Goal: Information Seeking & Learning: Learn about a topic

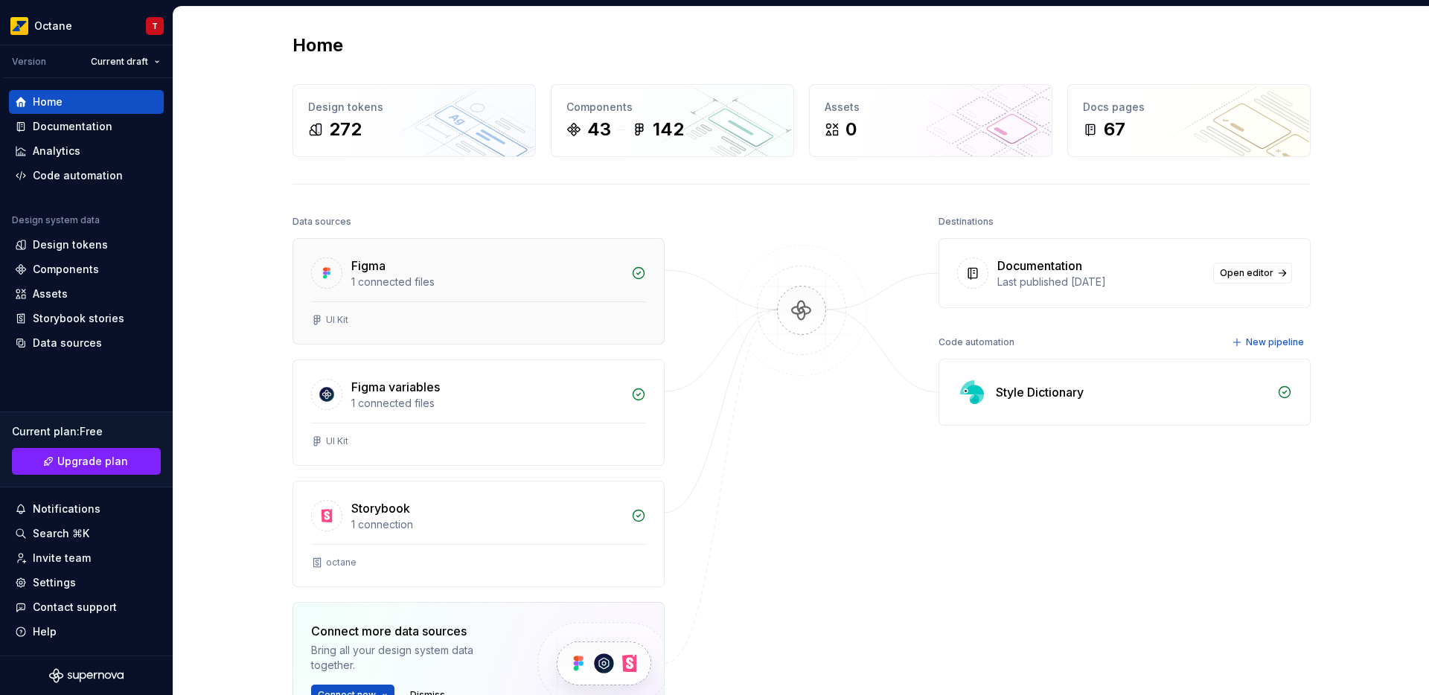
click at [586, 293] on div "Figma 1 connected files" at bounding box center [478, 270] width 371 height 63
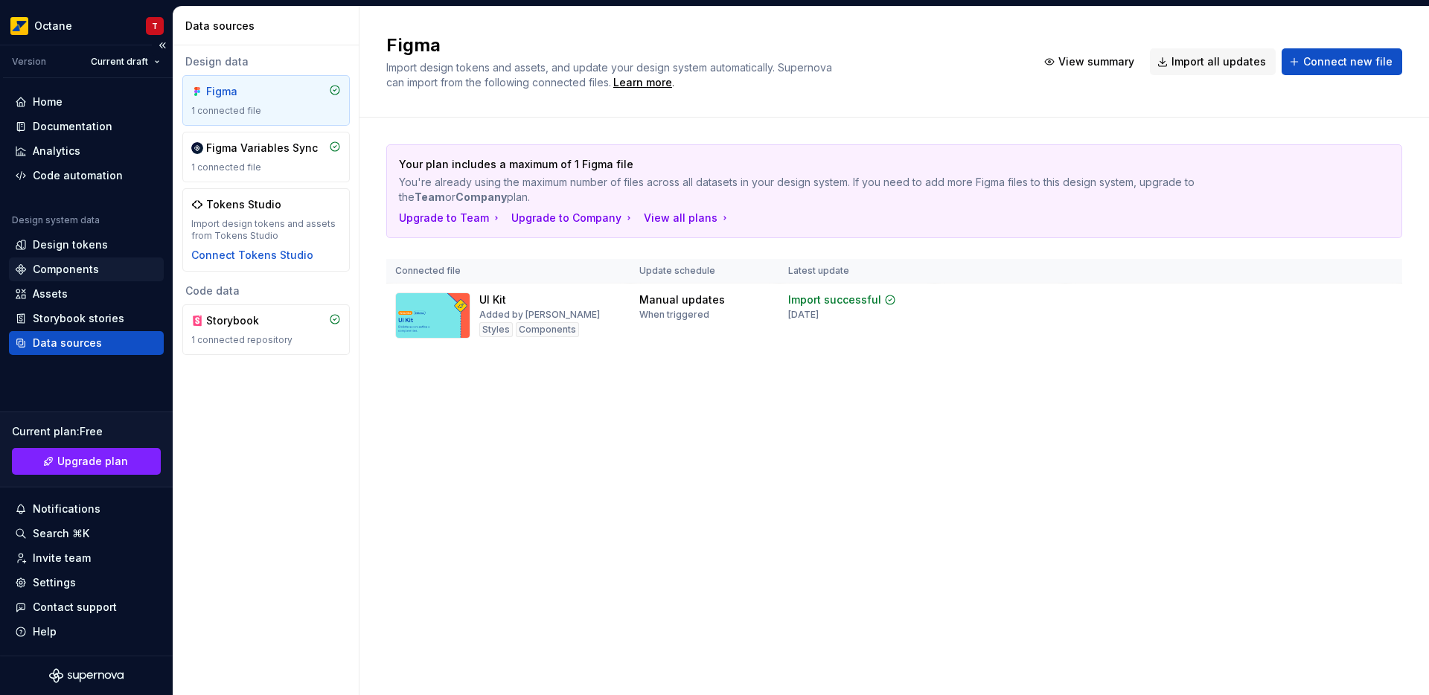
click at [60, 272] on div "Components" at bounding box center [66, 269] width 66 height 15
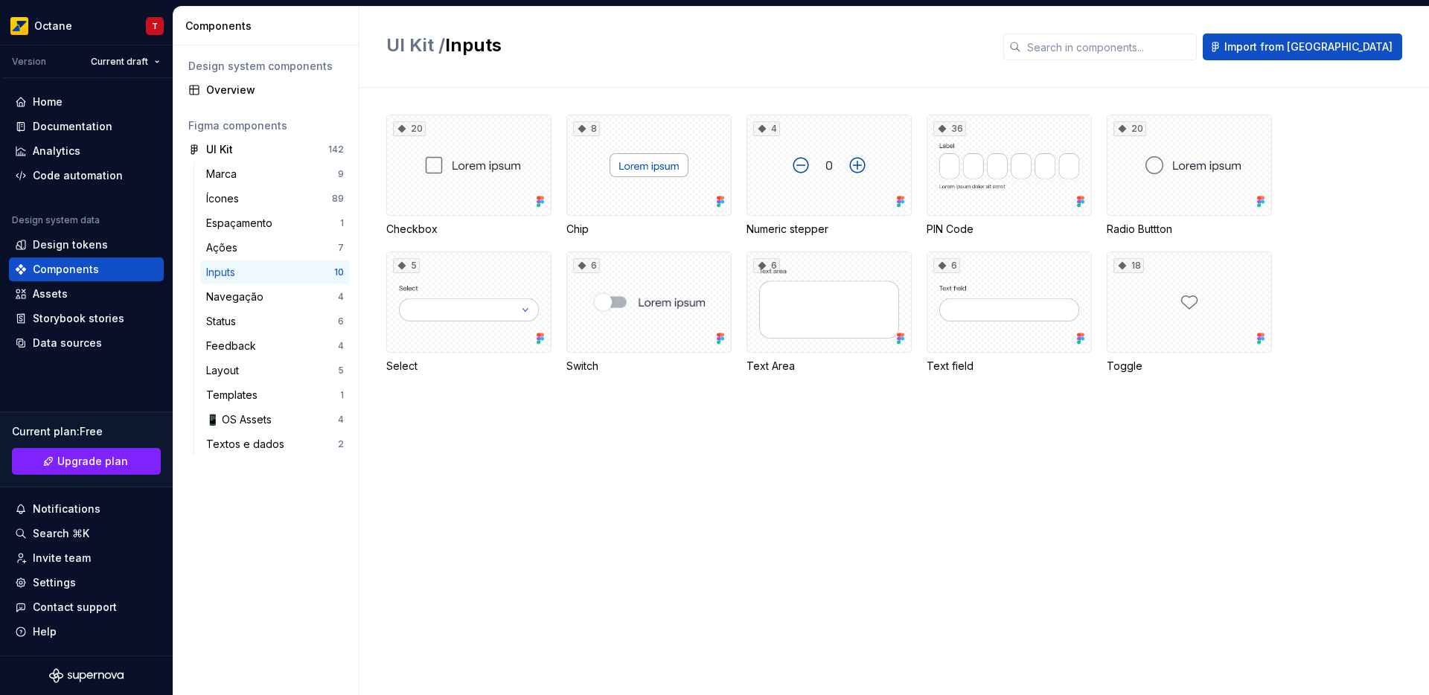
click at [758, 578] on div "20 Checkbox 8 Chip 4 Numeric stepper 36 PIN Code 20 Radio Buttton 5 Select 6 Sw…" at bounding box center [907, 391] width 1043 height 607
click at [68, 131] on div "Documentation" at bounding box center [73, 126] width 80 height 15
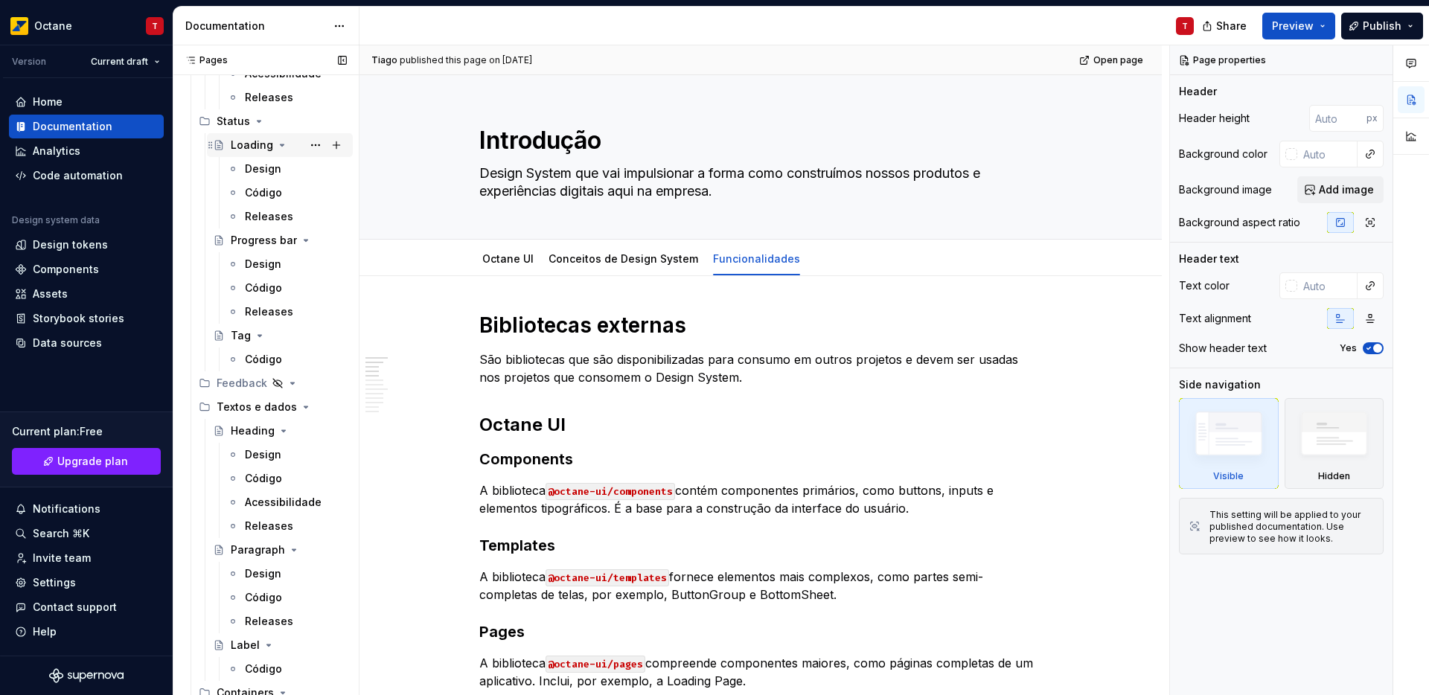
scroll to position [1201, 0]
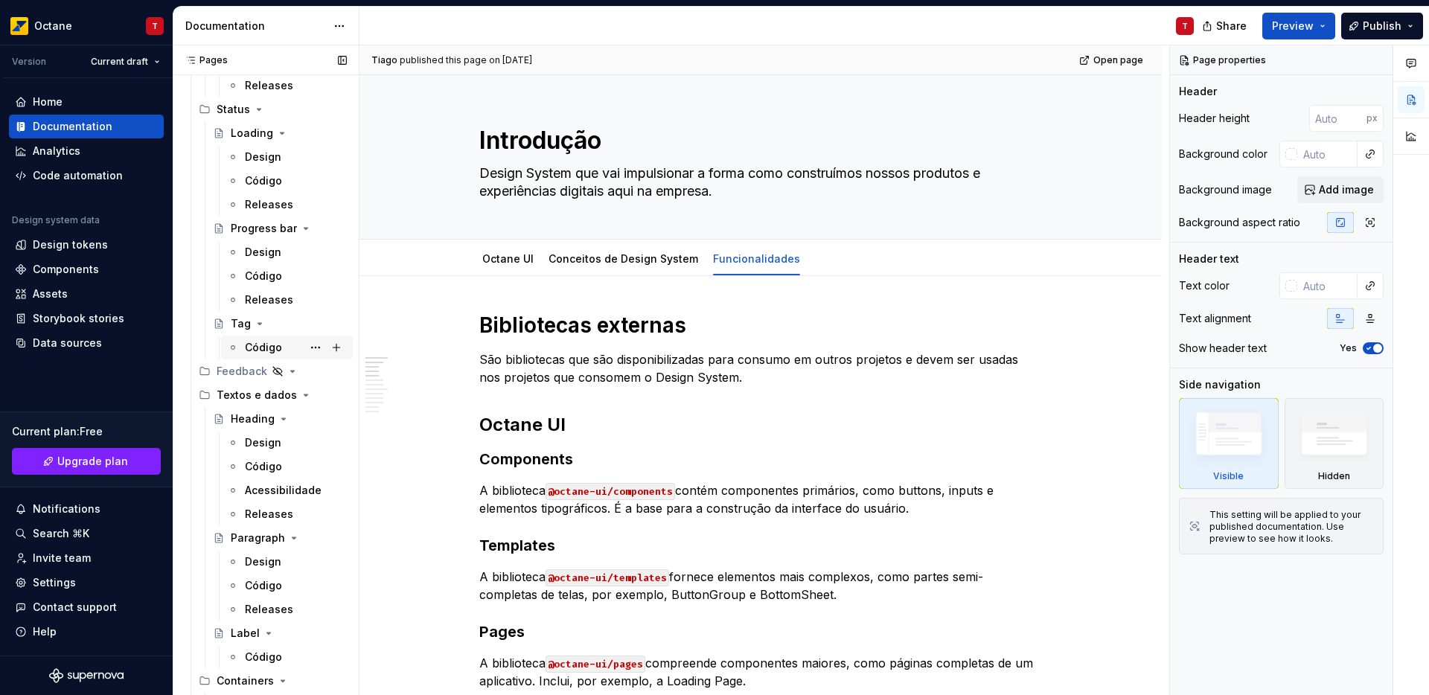
click at [256, 348] on div "Código" at bounding box center [263, 347] width 37 height 15
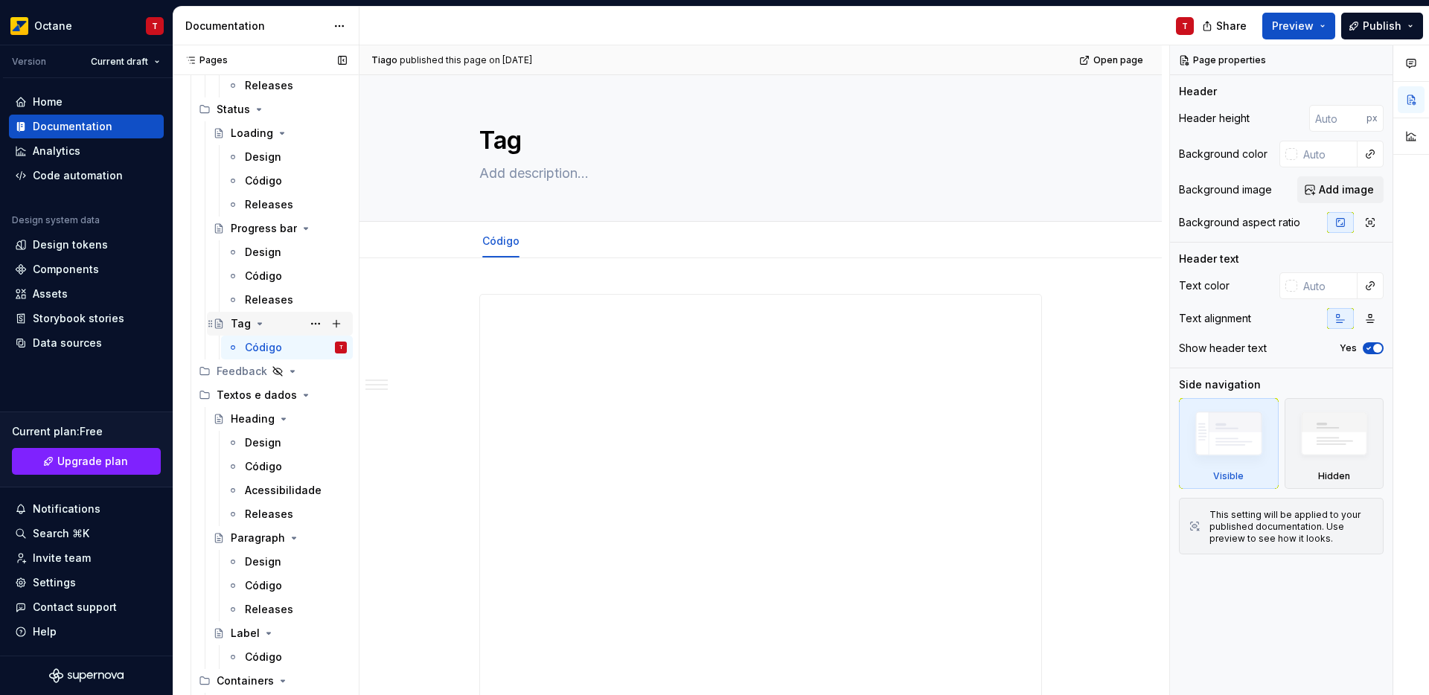
click at [255, 326] on icon "Page tree" at bounding box center [260, 324] width 12 height 12
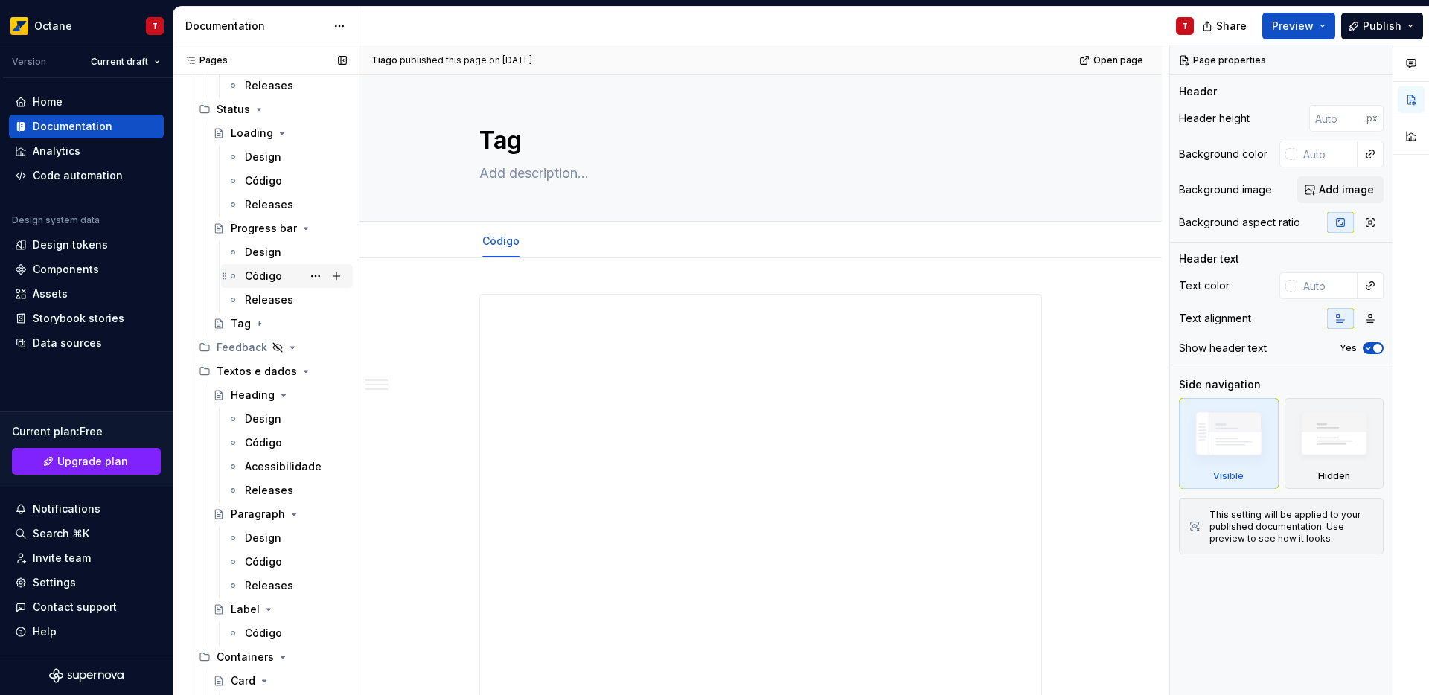
click at [266, 282] on div "Código" at bounding box center [263, 276] width 37 height 15
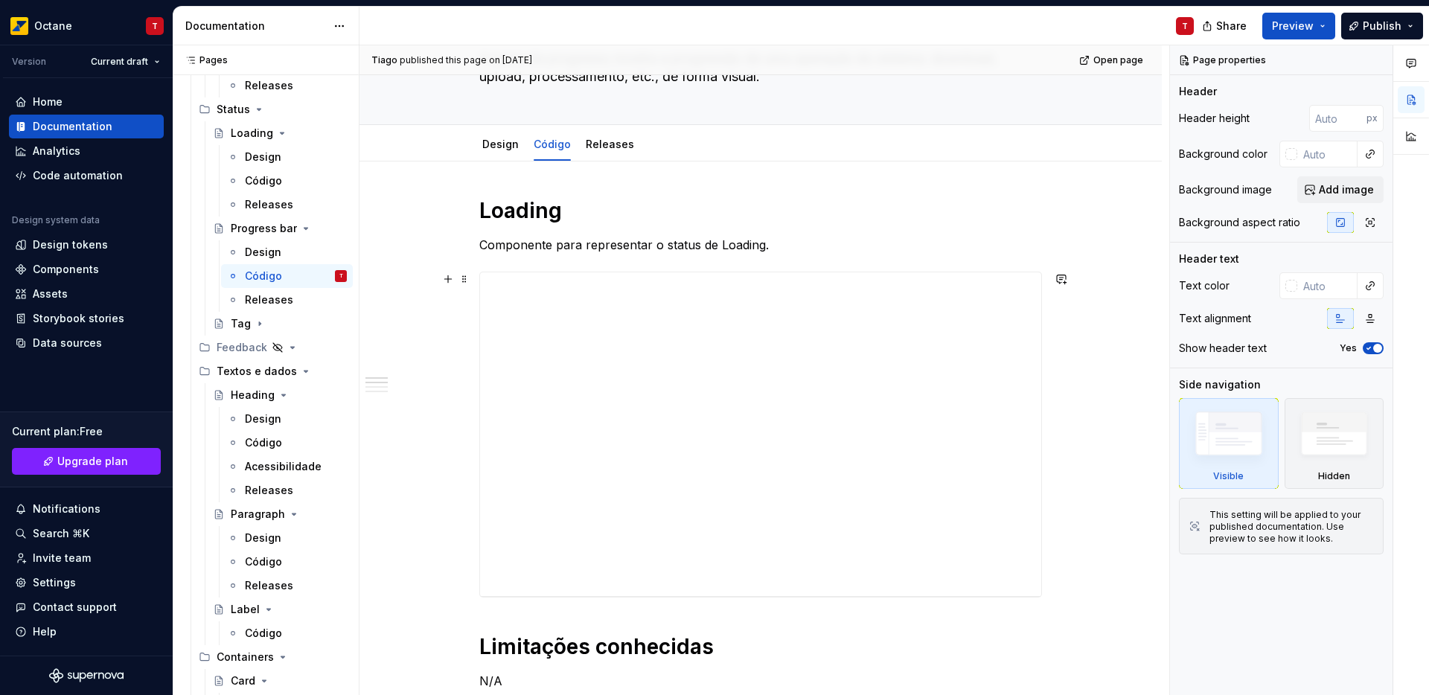
scroll to position [124, 0]
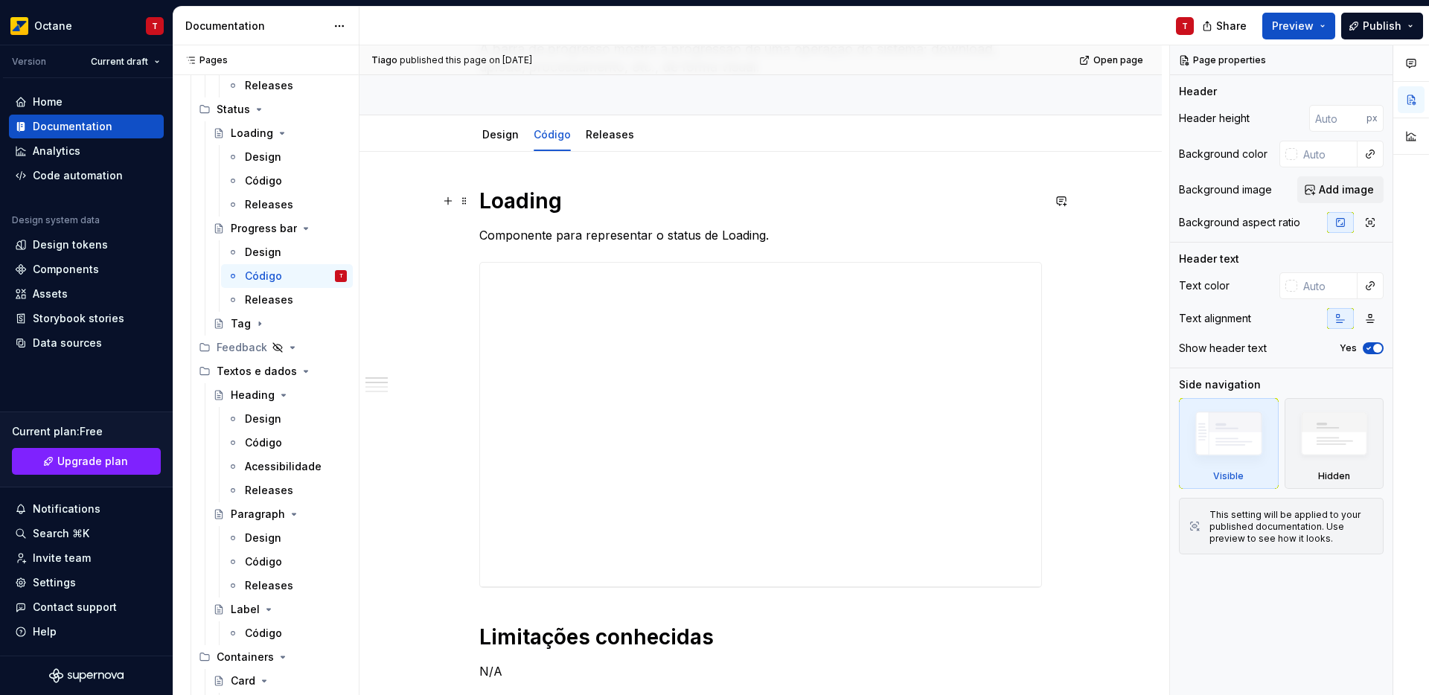
click at [517, 197] on h1 "Loading" at bounding box center [760, 201] width 563 height 27
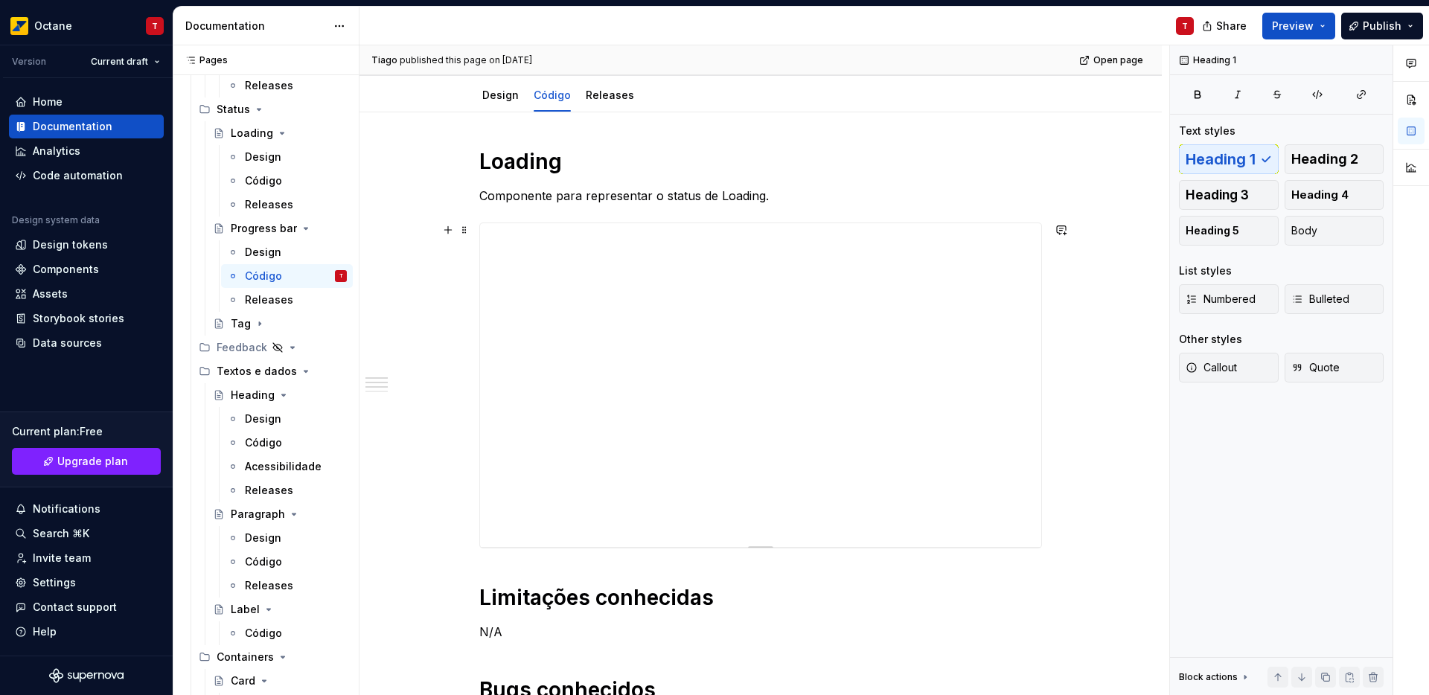
scroll to position [175, 0]
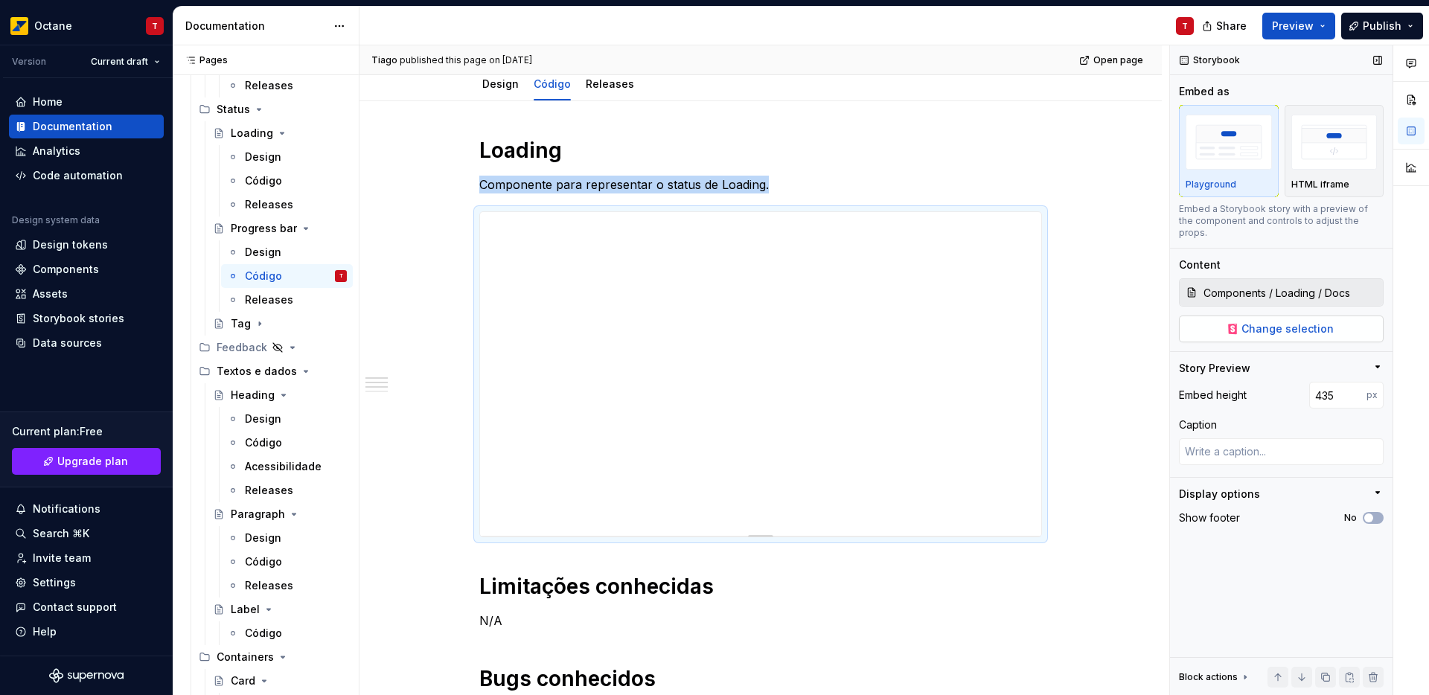
click at [1305, 322] on span "Change selection" at bounding box center [1287, 329] width 92 height 15
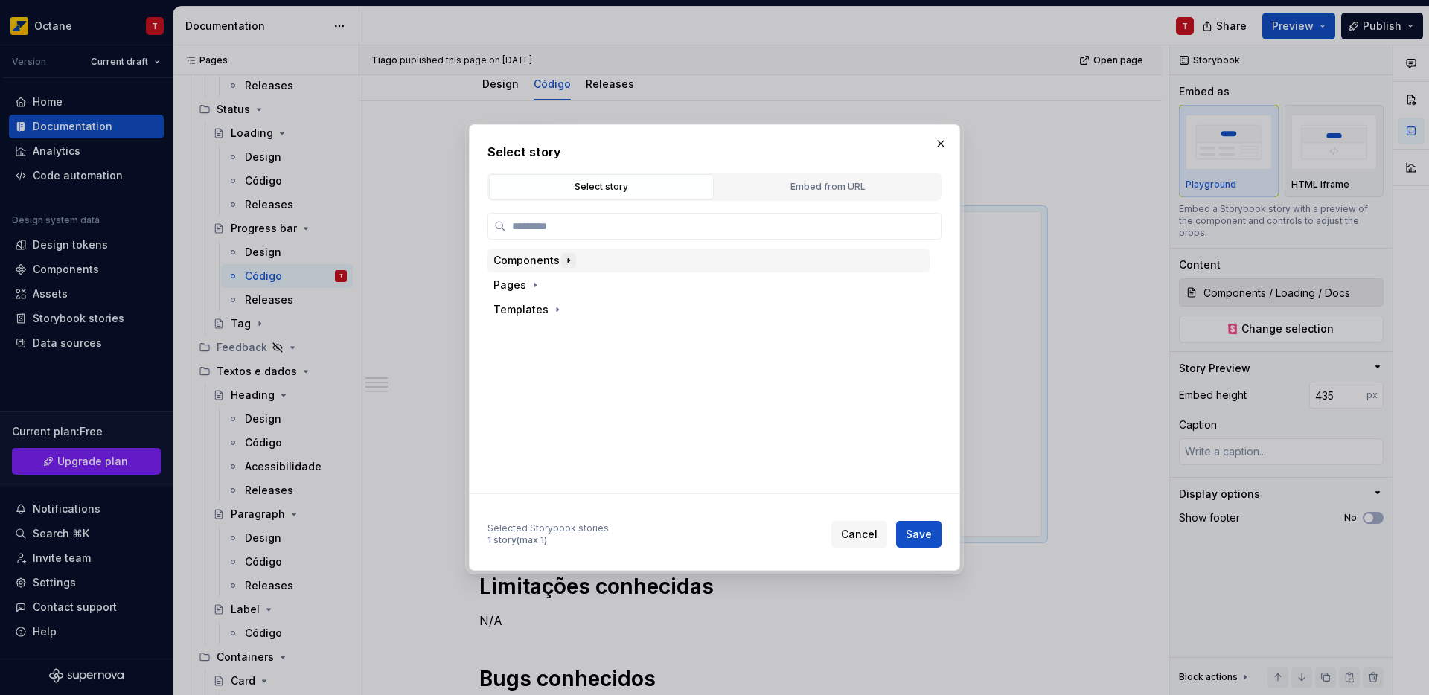
click at [565, 263] on icon "button" at bounding box center [569, 261] width 12 height 12
click at [940, 141] on button "button" at bounding box center [940, 143] width 21 height 21
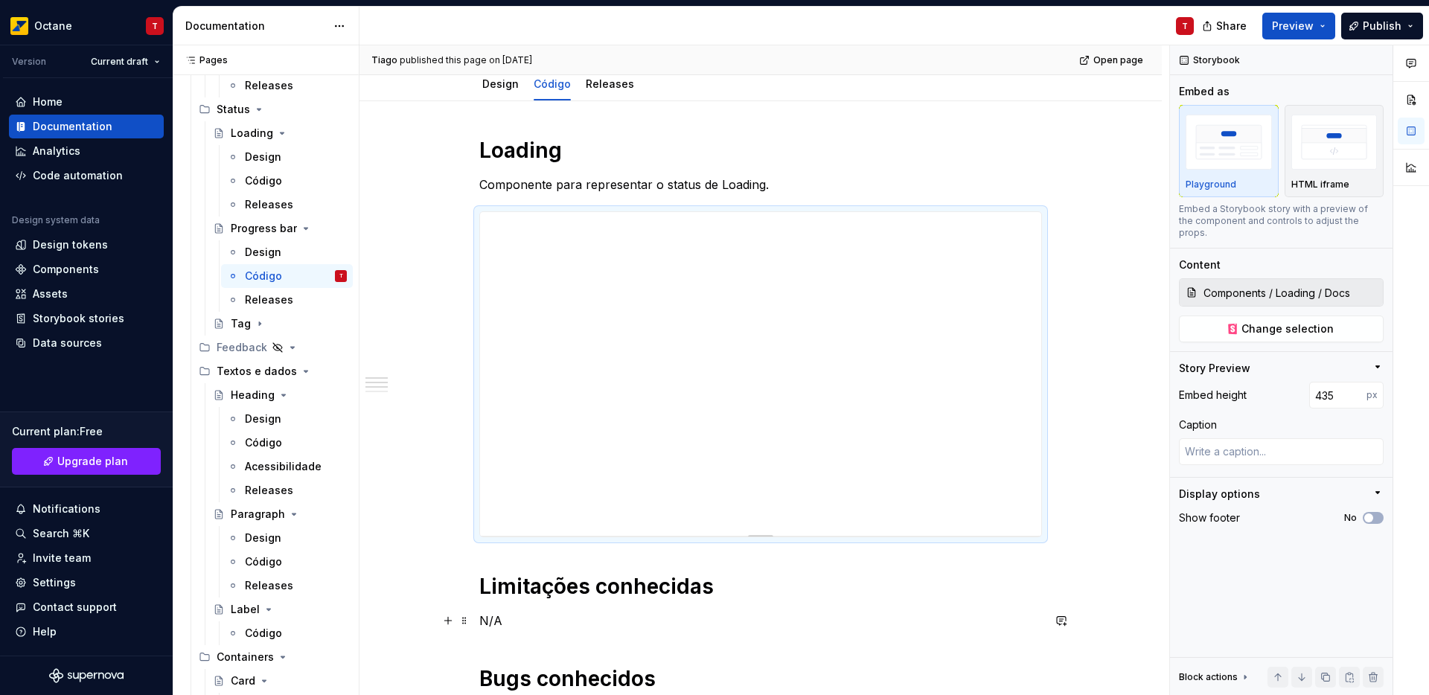
type textarea "*"
